Goal: Transaction & Acquisition: Purchase product/service

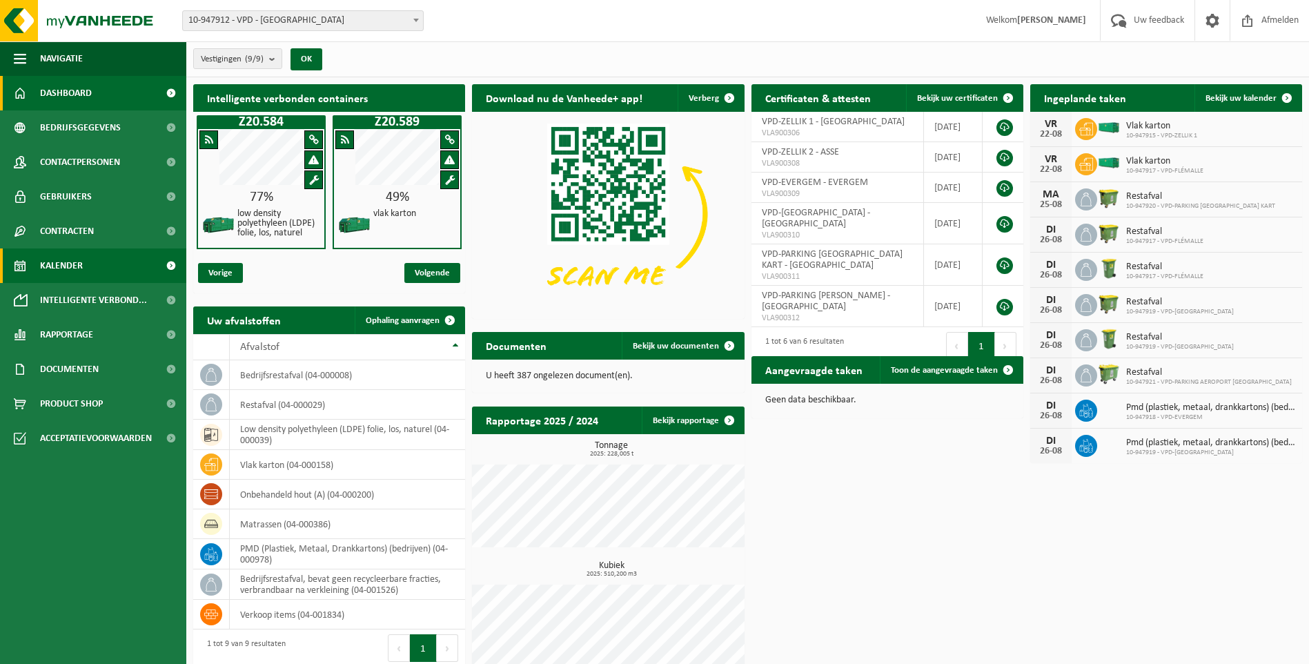
click at [79, 264] on span "Kalender" at bounding box center [61, 265] width 43 height 35
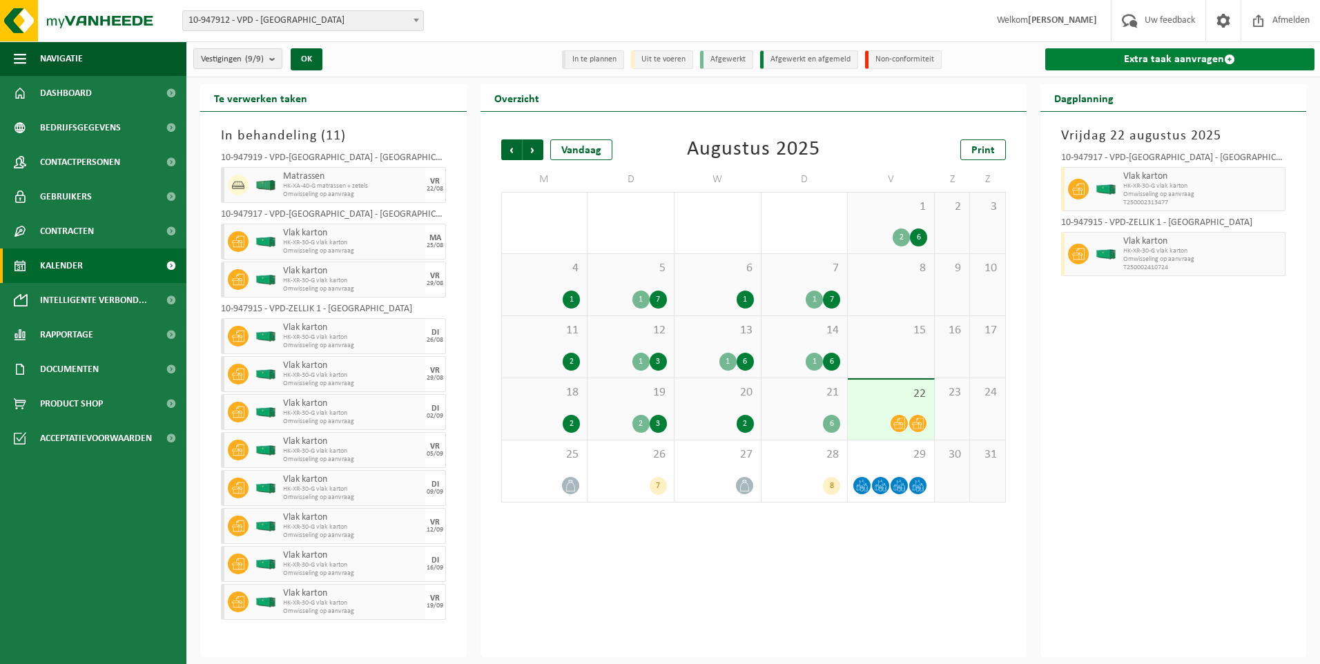
click at [1206, 62] on link "Extra taak aanvragen" at bounding box center [1180, 59] width 270 height 22
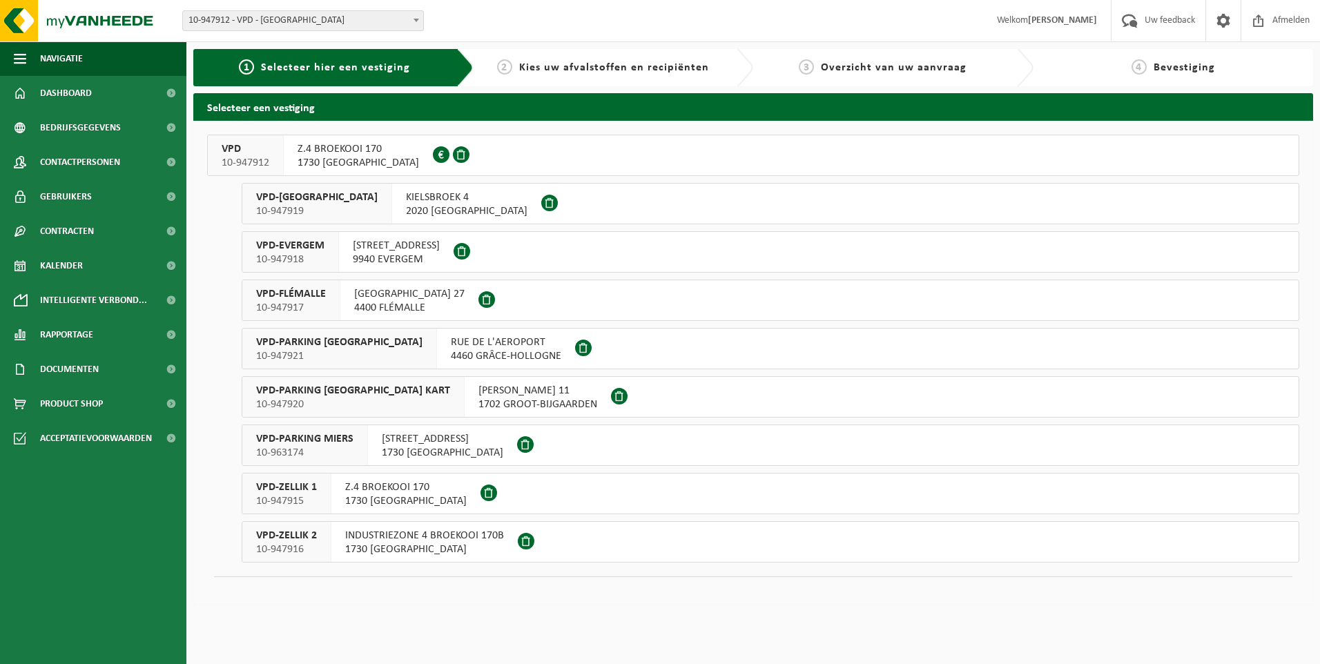
click at [273, 490] on span "VPD-ZELLIK 1" at bounding box center [286, 487] width 61 height 14
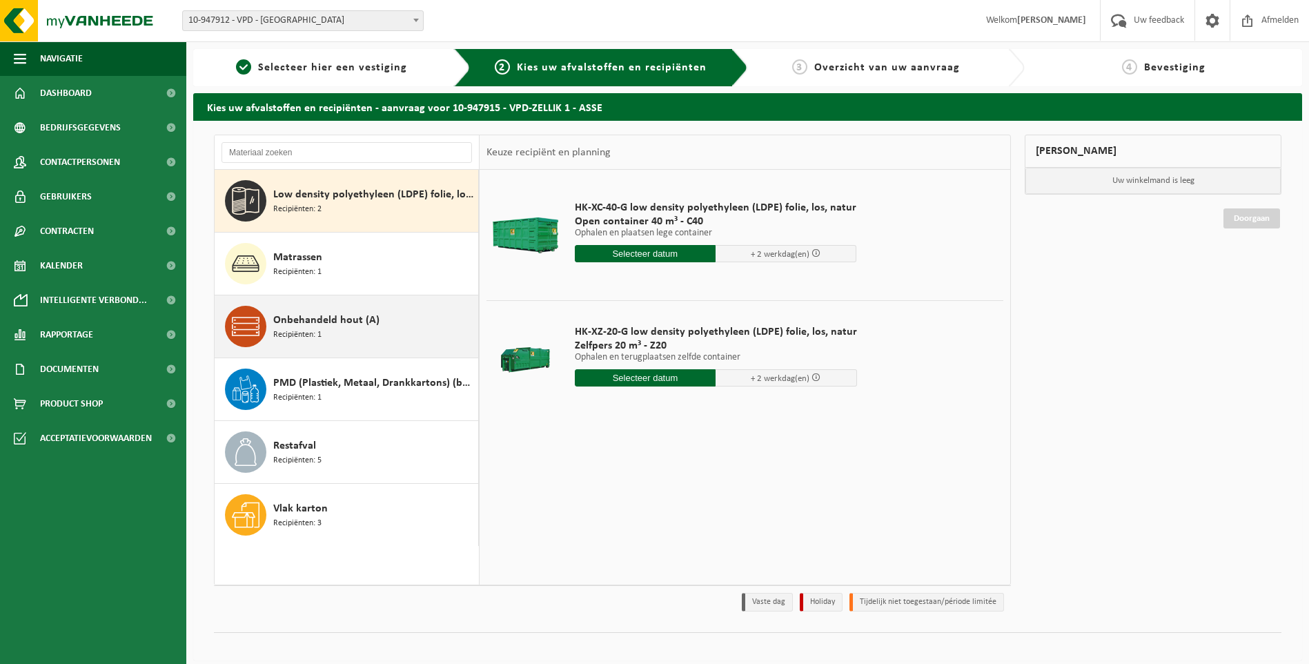
click at [301, 326] on span "Onbehandeld hout (A)" at bounding box center [326, 320] width 106 height 17
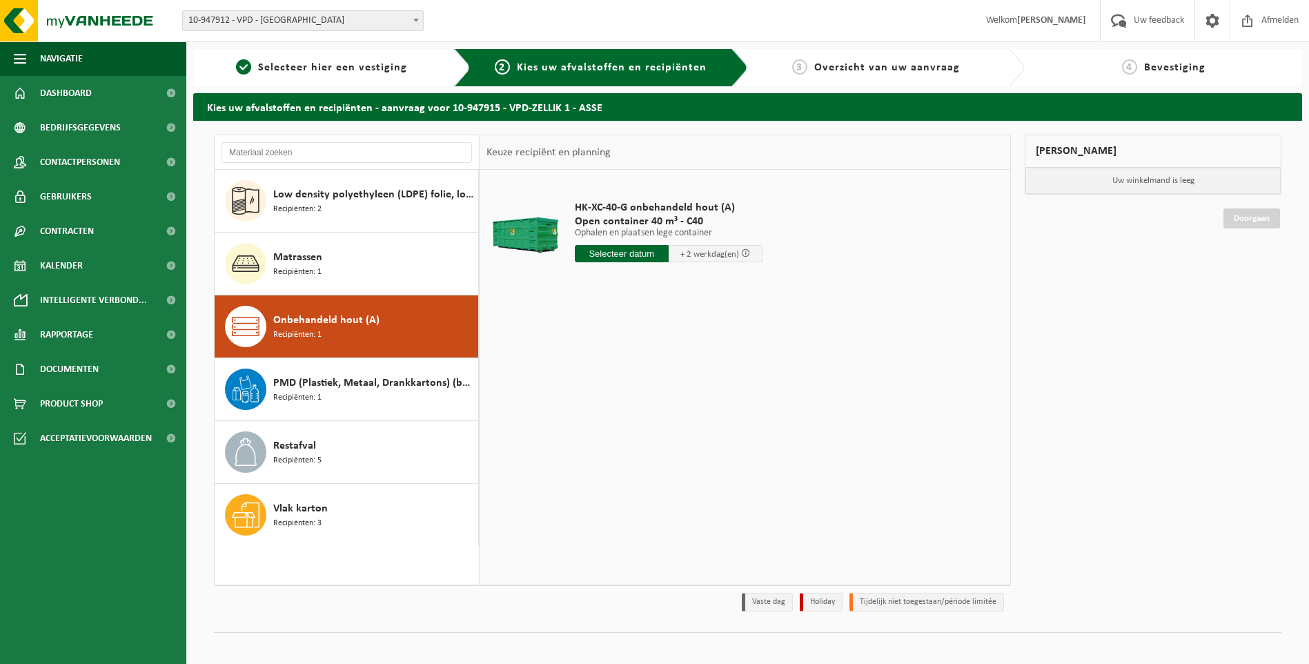
click at [637, 254] on input "text" at bounding box center [622, 253] width 94 height 17
click at [587, 422] on div "25" at bounding box center [588, 420] width 24 height 22
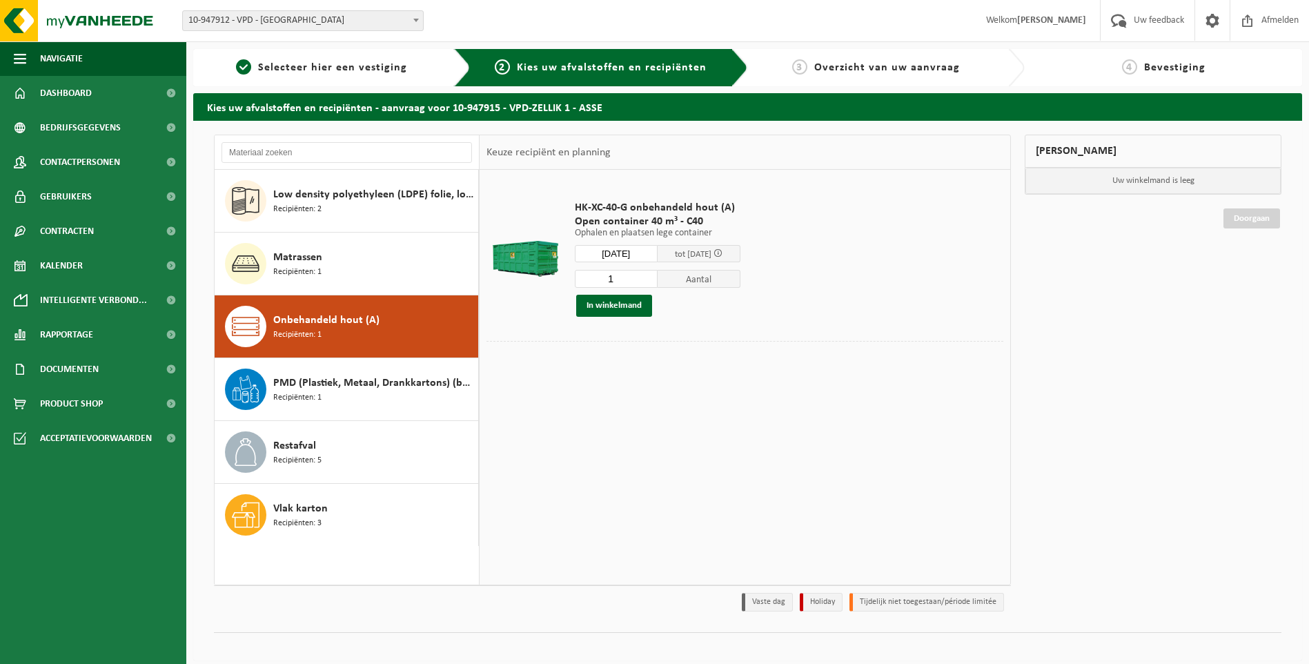
type input "Van [DATE]"
click at [620, 308] on button "In winkelmand" at bounding box center [614, 306] width 76 height 22
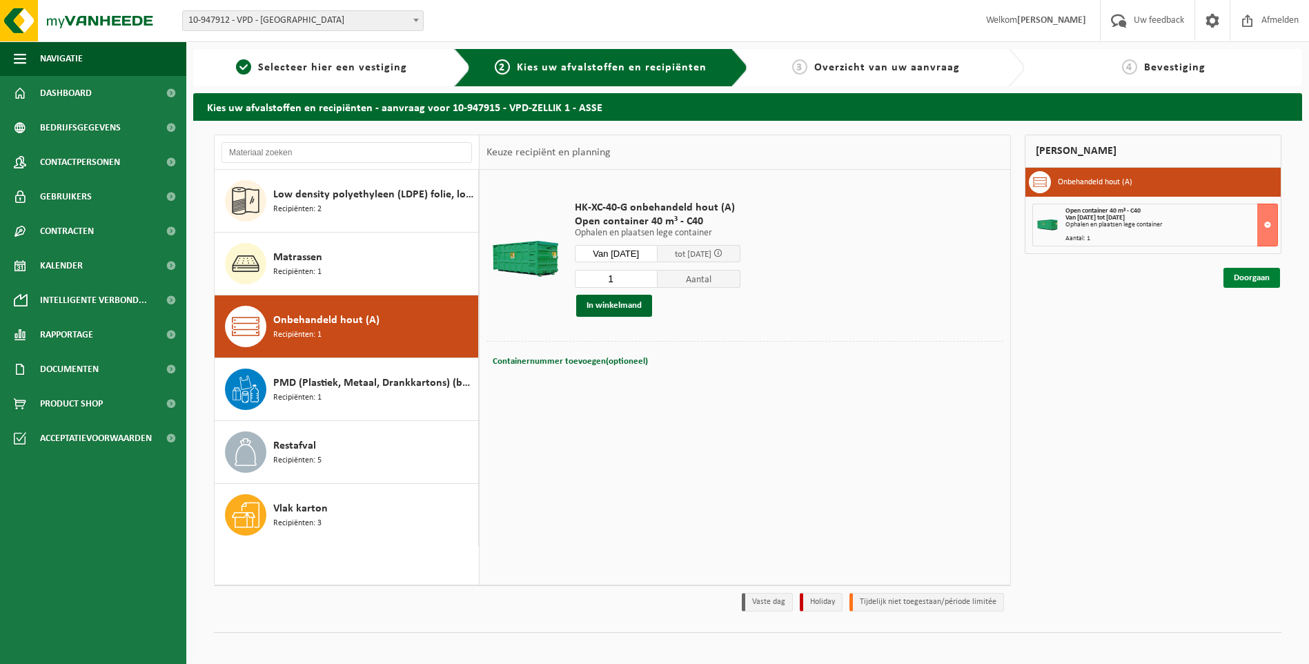
click at [1257, 278] on link "Doorgaan" at bounding box center [1252, 278] width 57 height 20
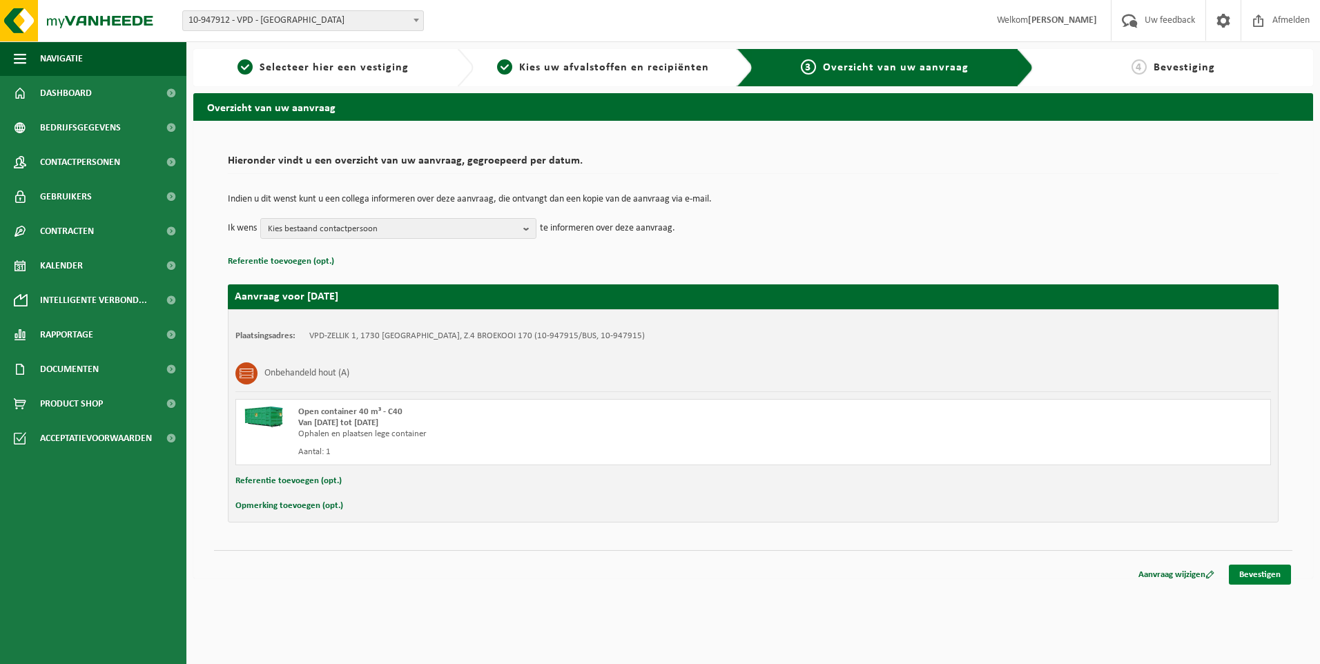
click at [1256, 576] on link "Bevestigen" at bounding box center [1259, 575] width 62 height 20
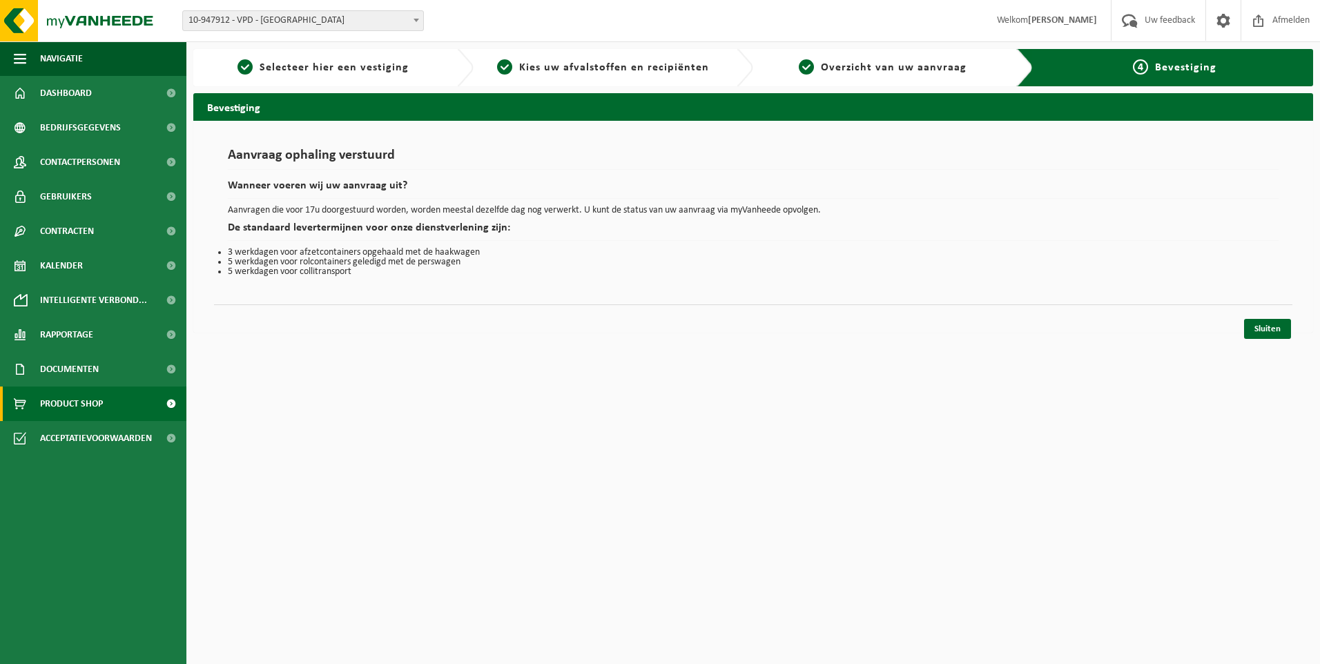
click at [79, 398] on span "Product Shop" at bounding box center [71, 403] width 63 height 35
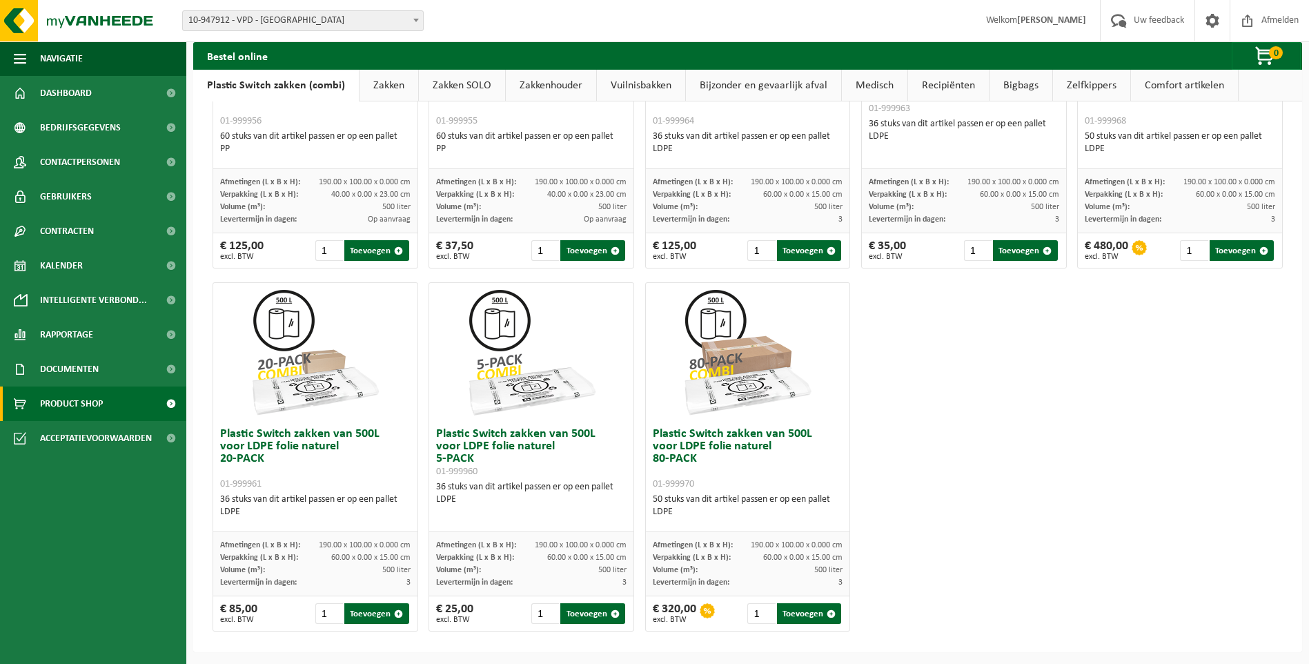
scroll to position [631, 0]
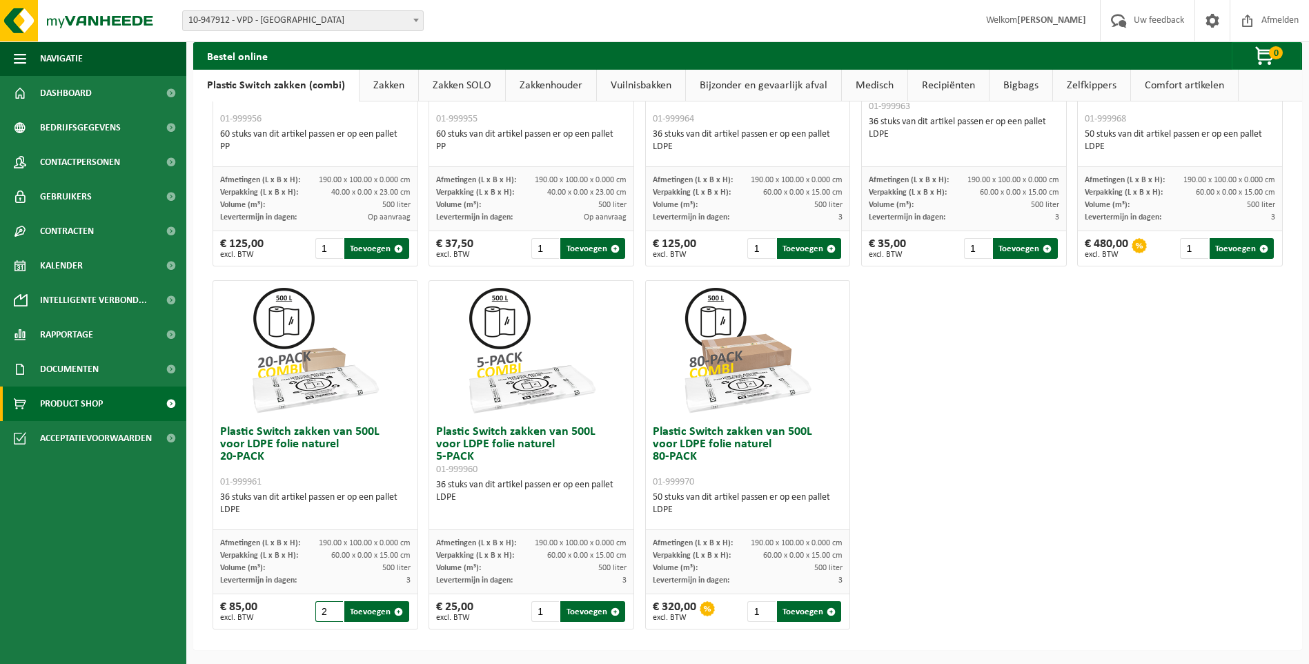
click at [331, 607] on input "2" at bounding box center [329, 611] width 28 height 21
click at [331, 607] on input "3" at bounding box center [329, 611] width 28 height 21
click at [373, 611] on button "Toevoegen" at bounding box center [376, 611] width 64 height 21
type input "1"
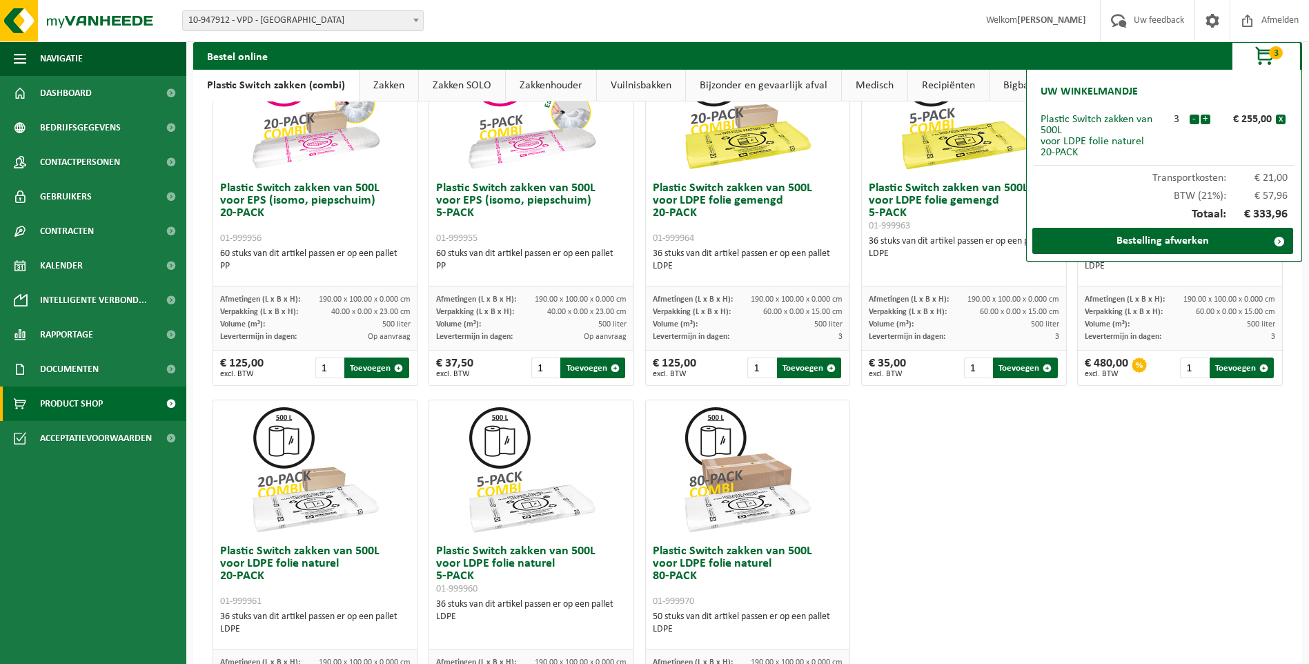
scroll to position [562, 0]
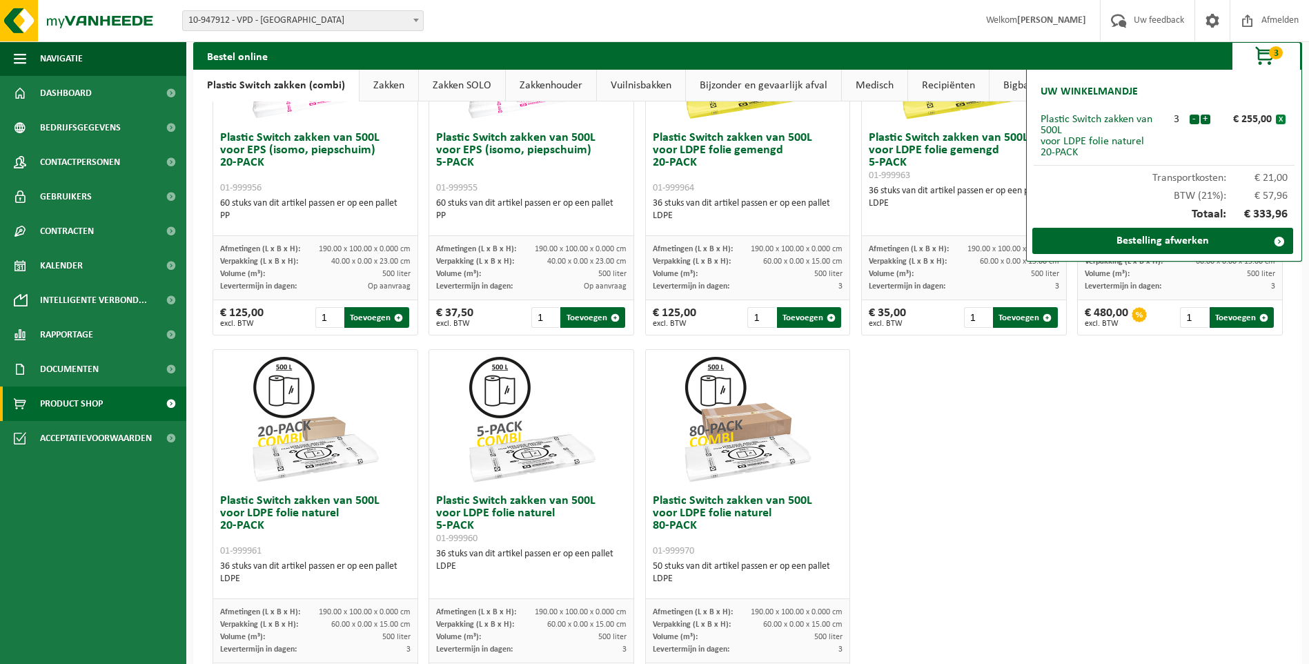
click at [1282, 119] on button "x" at bounding box center [1281, 120] width 10 height 10
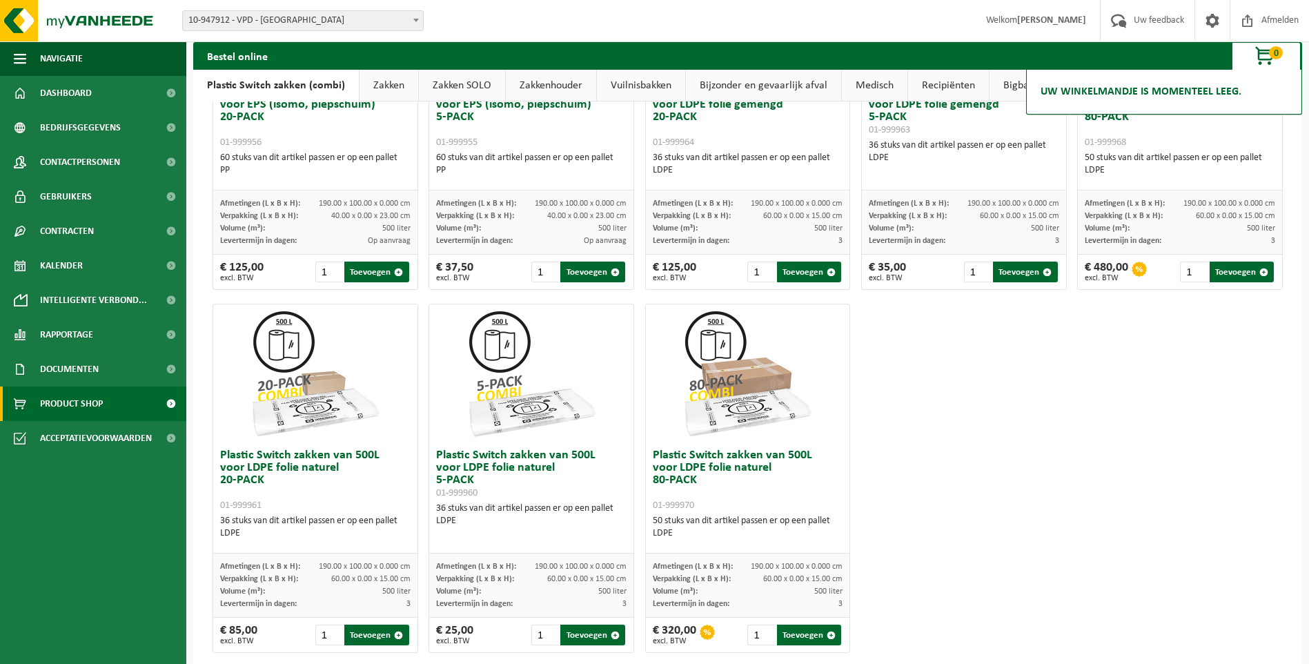
scroll to position [631, 0]
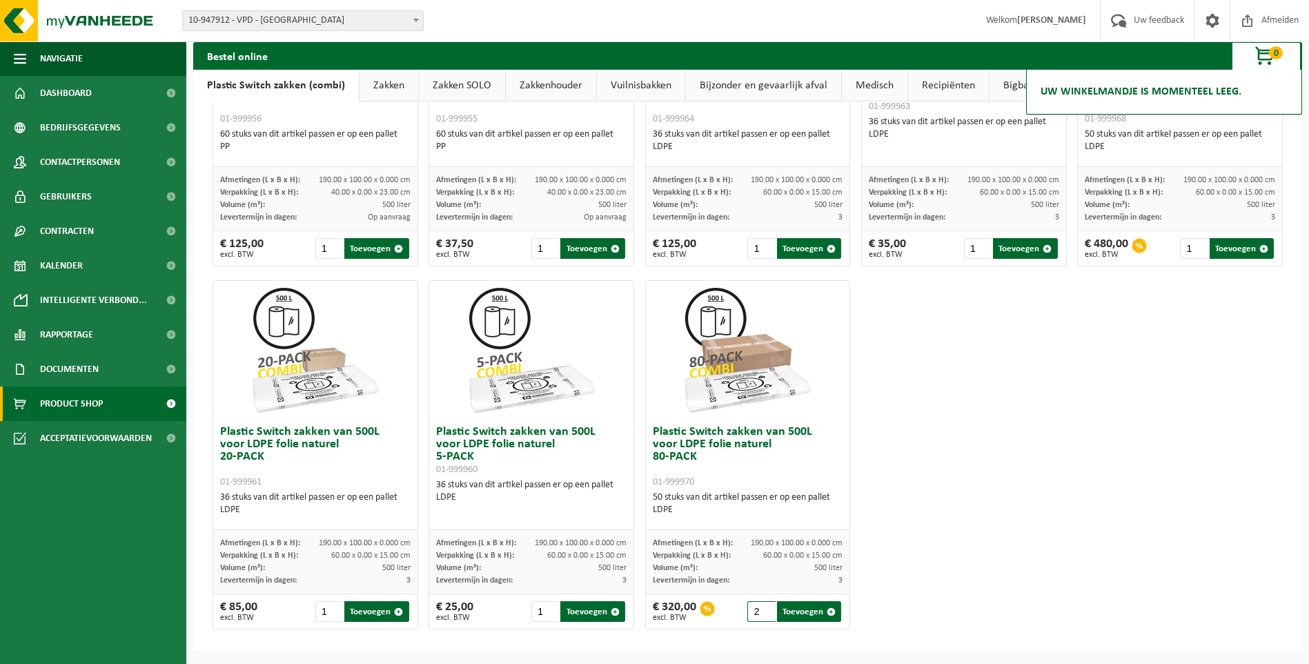
click at [763, 609] on input "2" at bounding box center [761, 611] width 28 height 21
click at [763, 609] on input "3" at bounding box center [761, 611] width 28 height 21
click at [796, 609] on button "Toevoegen" at bounding box center [809, 611] width 64 height 21
type input "1"
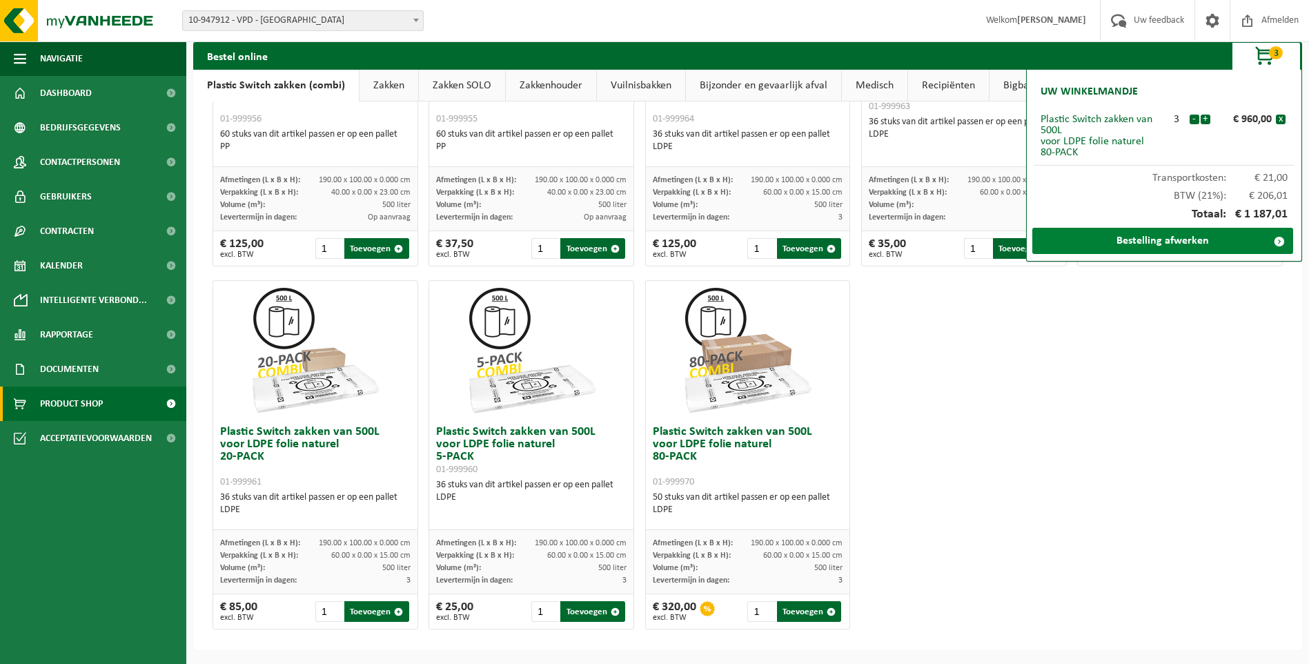
click at [1175, 243] on link "Bestelling afwerken" at bounding box center [1162, 241] width 261 height 26
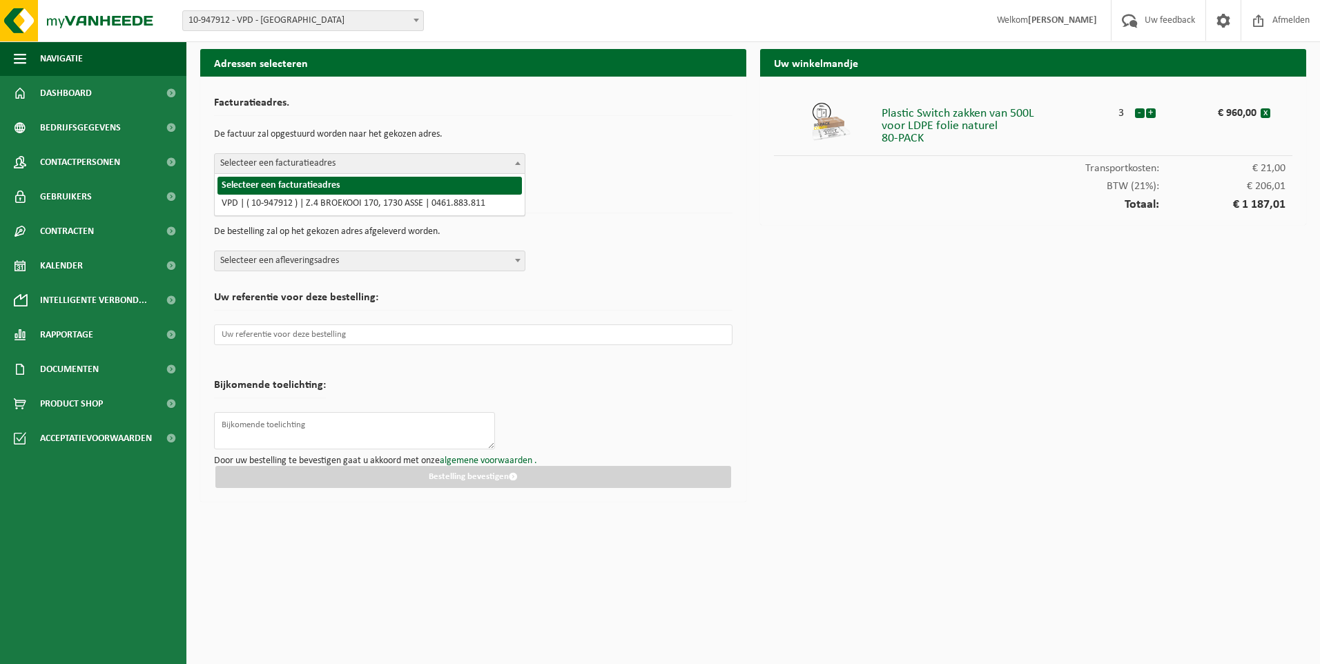
click at [511, 159] on span at bounding box center [518, 163] width 14 height 18
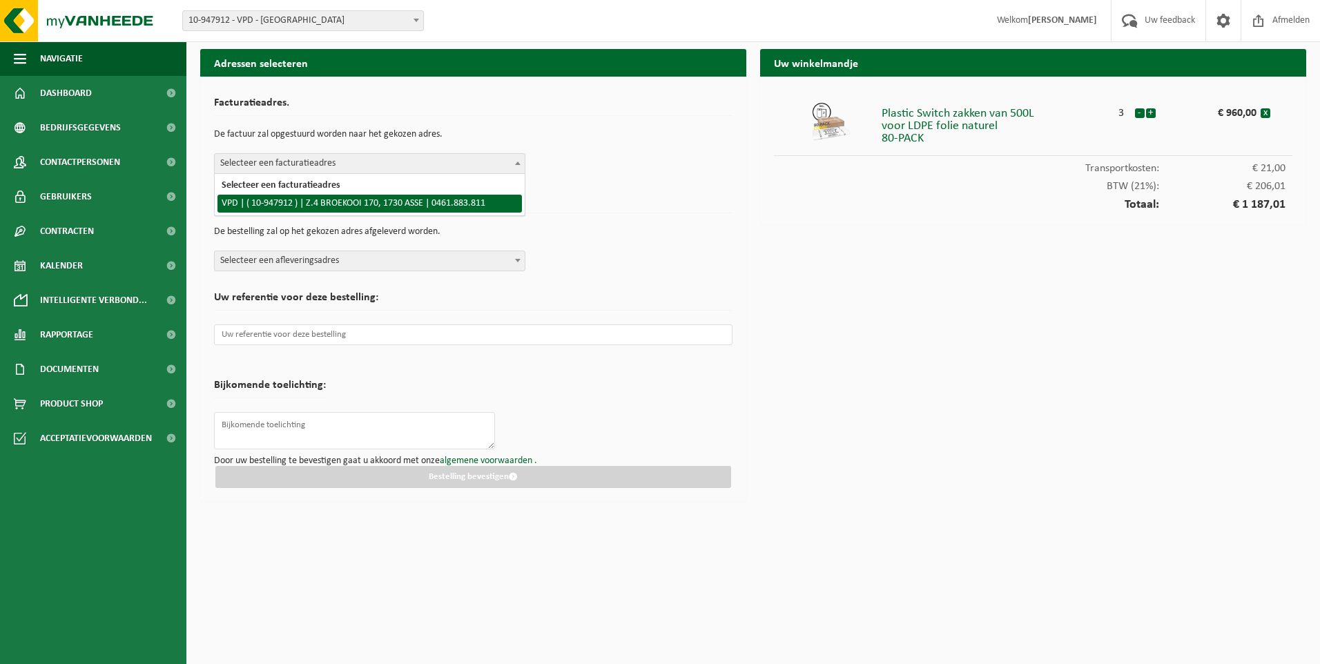
select select "142411"
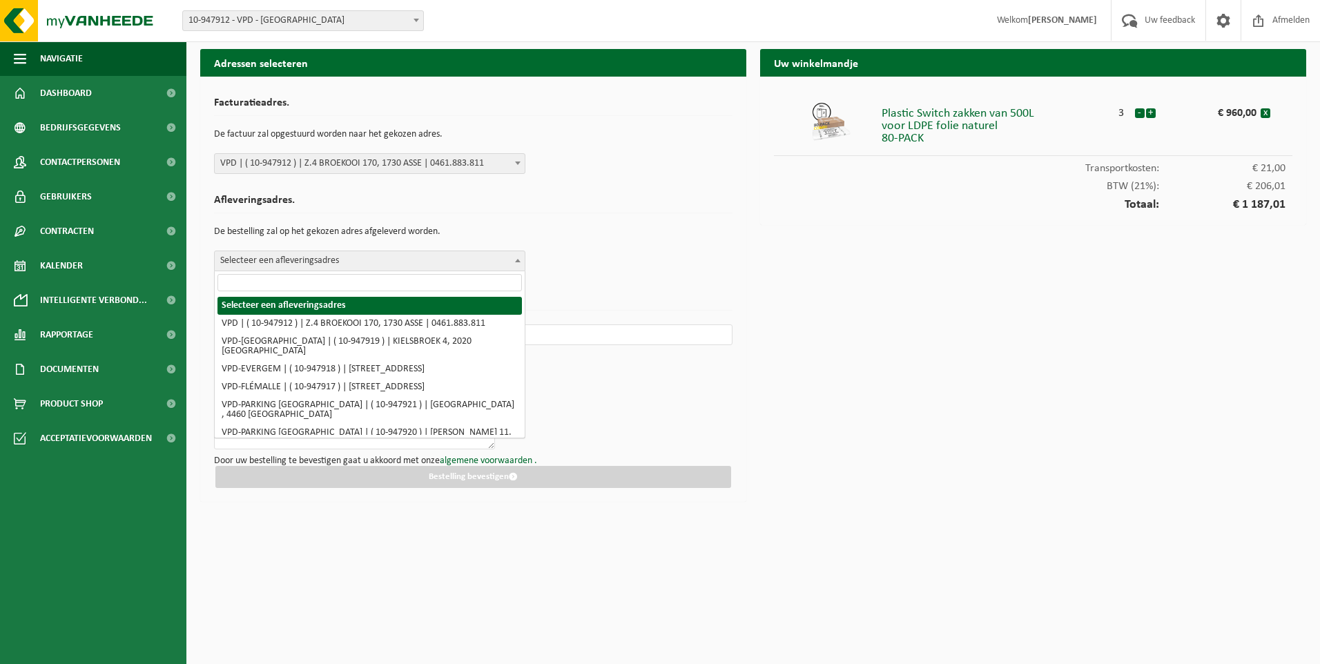
click at [513, 257] on span at bounding box center [518, 260] width 14 height 18
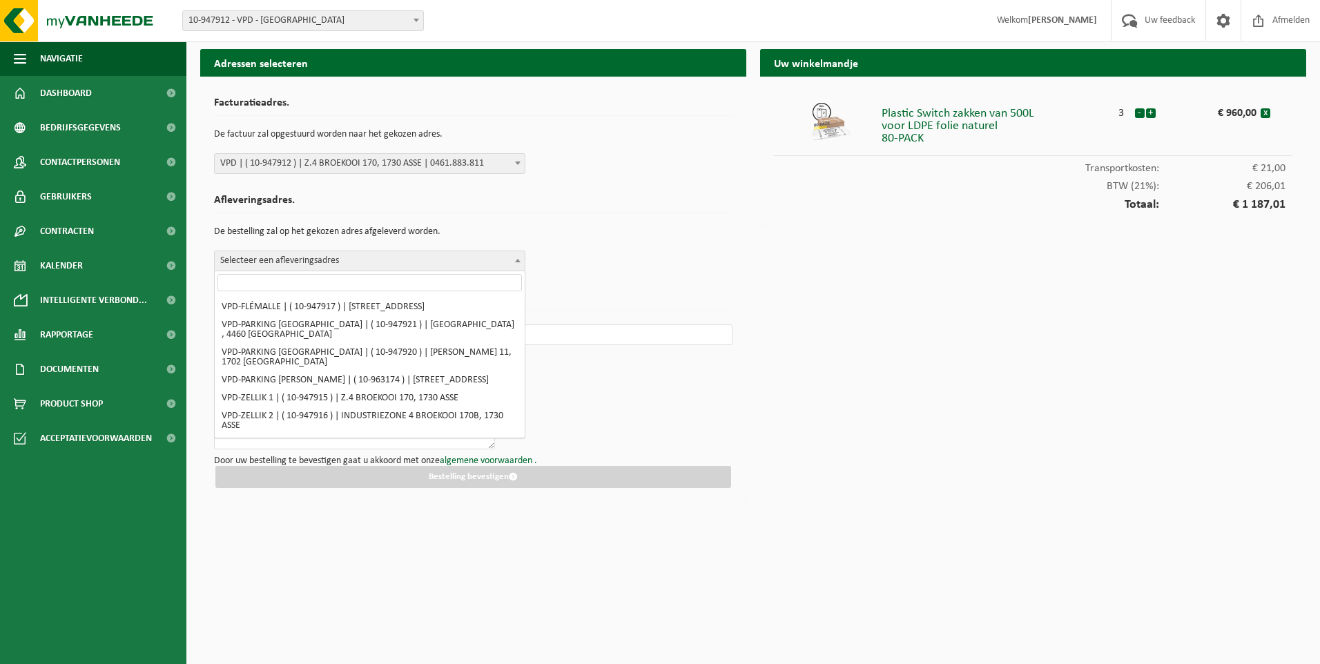
scroll to position [90, 0]
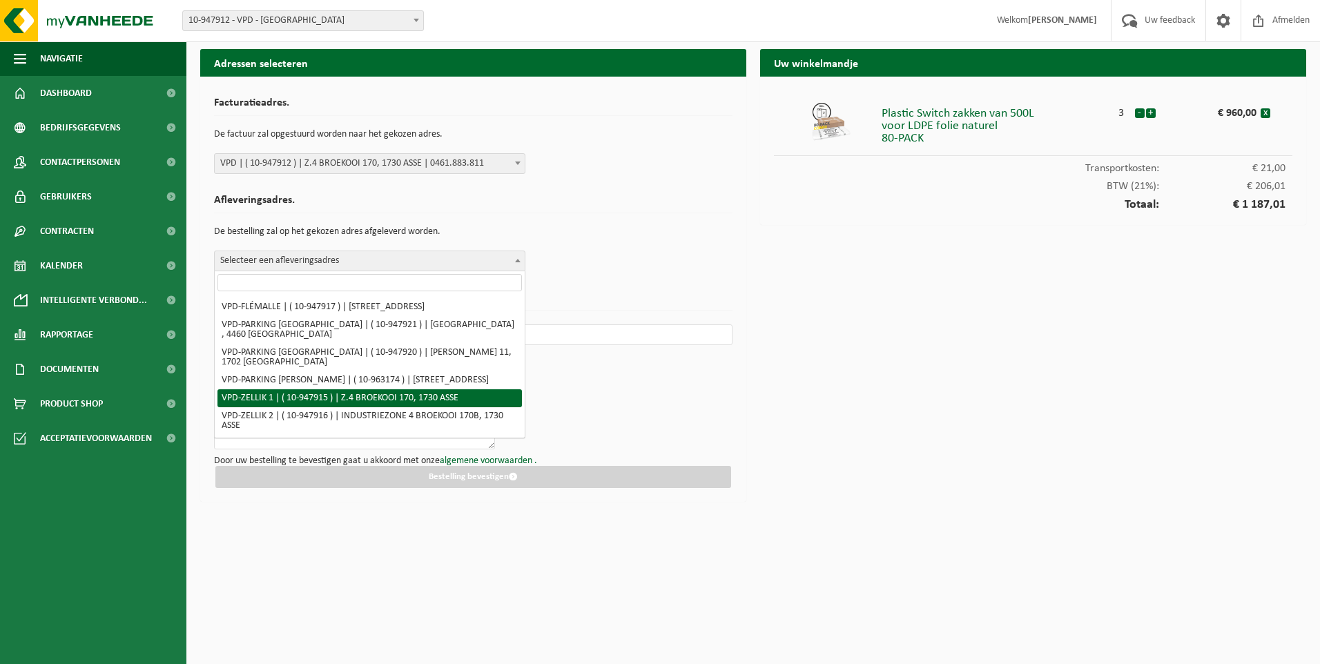
select select "142413"
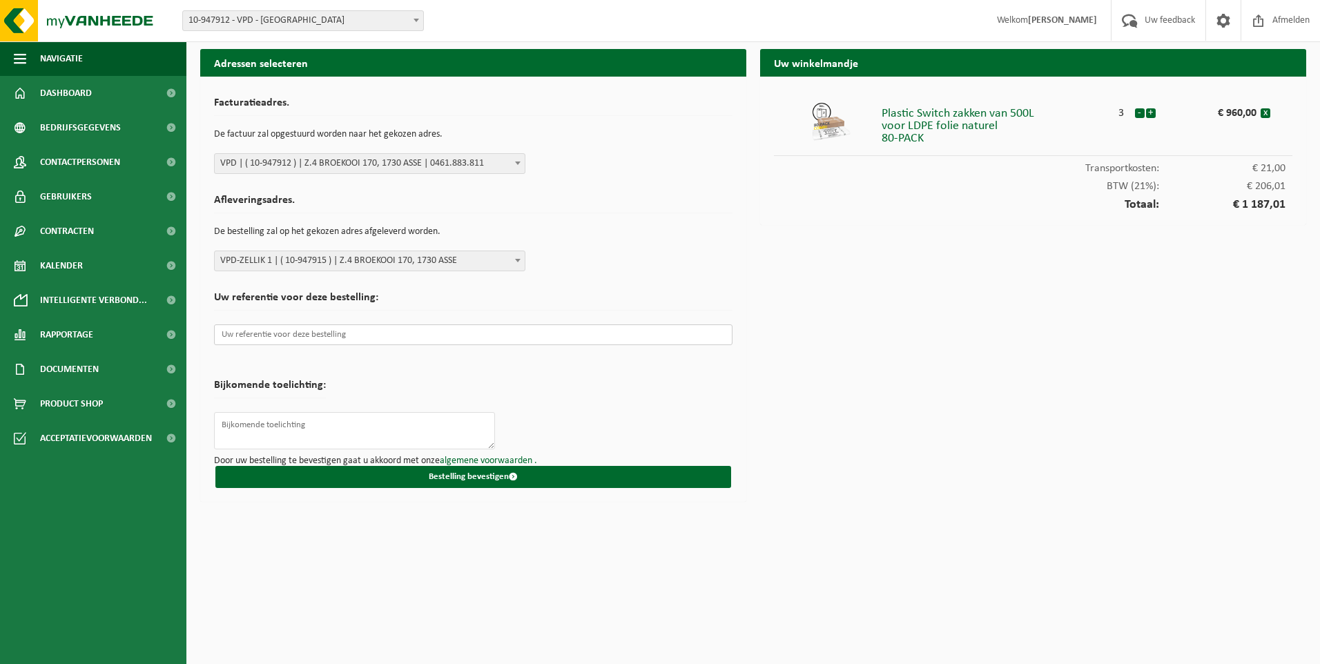
click at [453, 331] on input "text" at bounding box center [473, 334] width 518 height 21
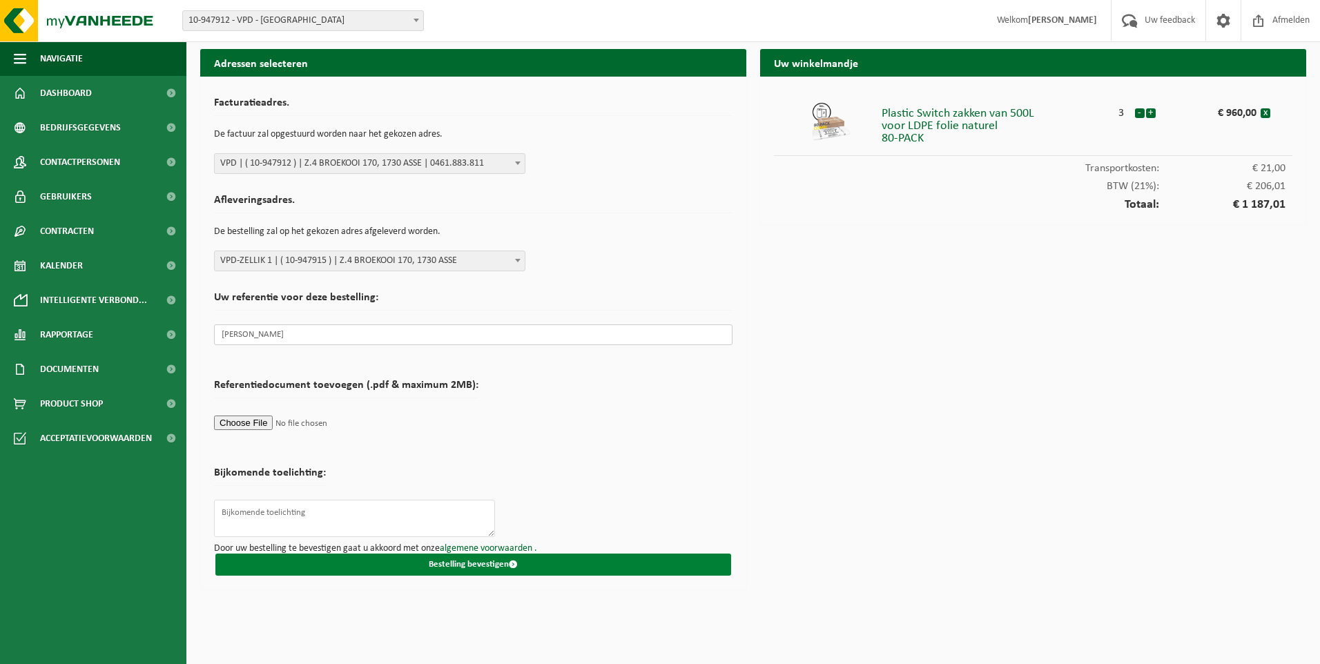
type input "koen moyson"
click at [461, 563] on button "Bestelling bevestigen" at bounding box center [473, 565] width 516 height 22
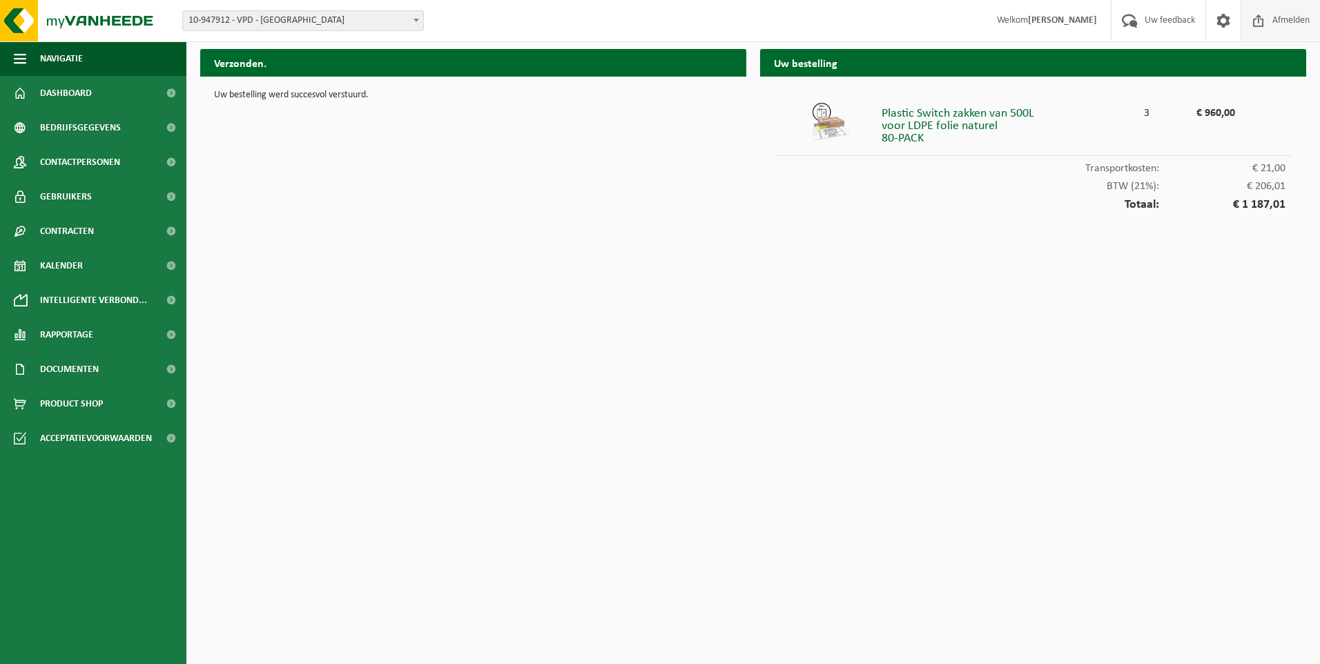
click at [1291, 19] on span "Afmelden" at bounding box center [1291, 20] width 44 height 41
